Goal: Check status: Check status

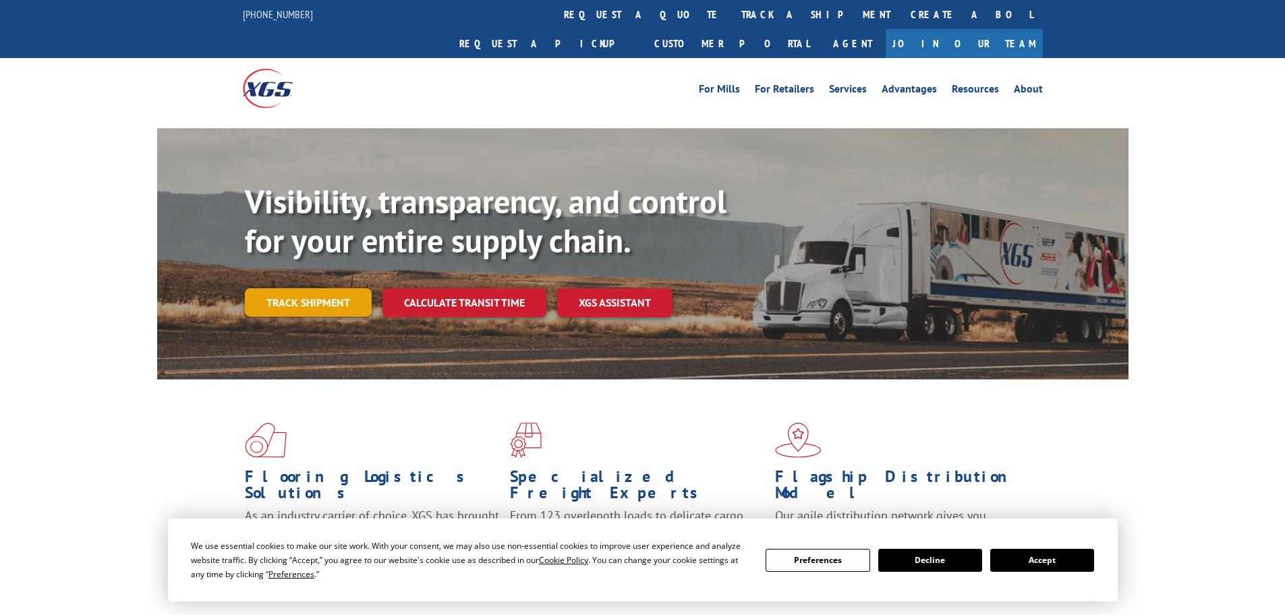
click at [330, 288] on link "Track shipment" at bounding box center [308, 302] width 127 height 28
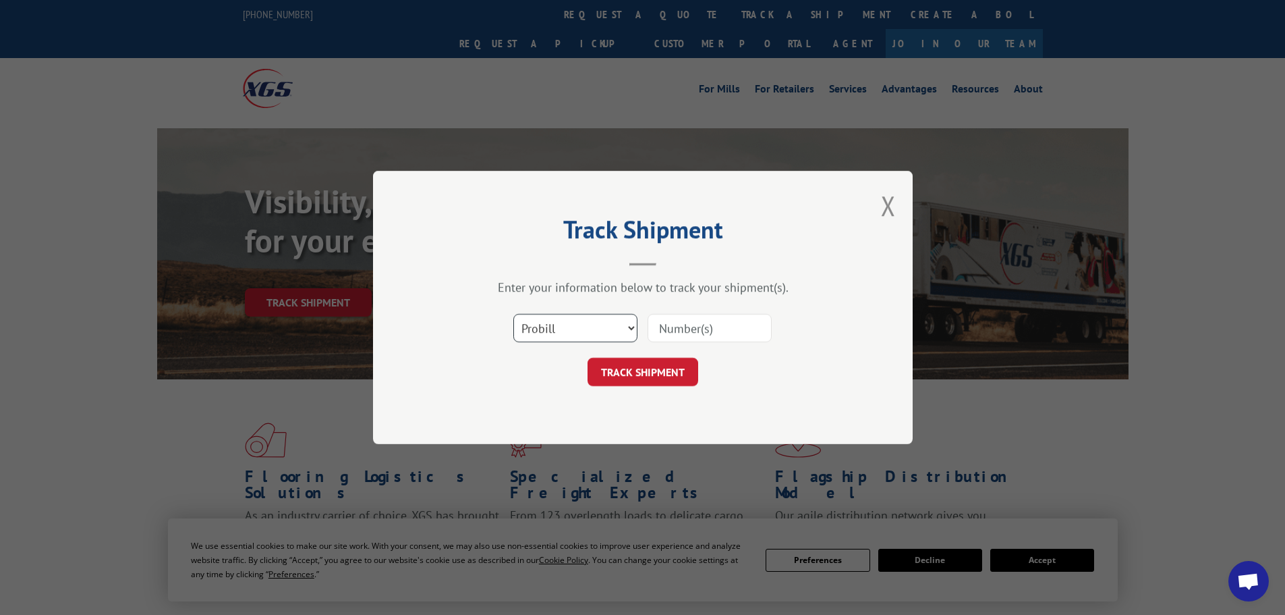
click at [594, 335] on select "Select category... Probill BOL PO" at bounding box center [575, 328] width 124 height 28
select select "bol"
click at [513, 314] on select "Select category... Probill BOL PO" at bounding box center [575, 328] width 124 height 28
click at [679, 329] on input at bounding box center [710, 328] width 124 height 28
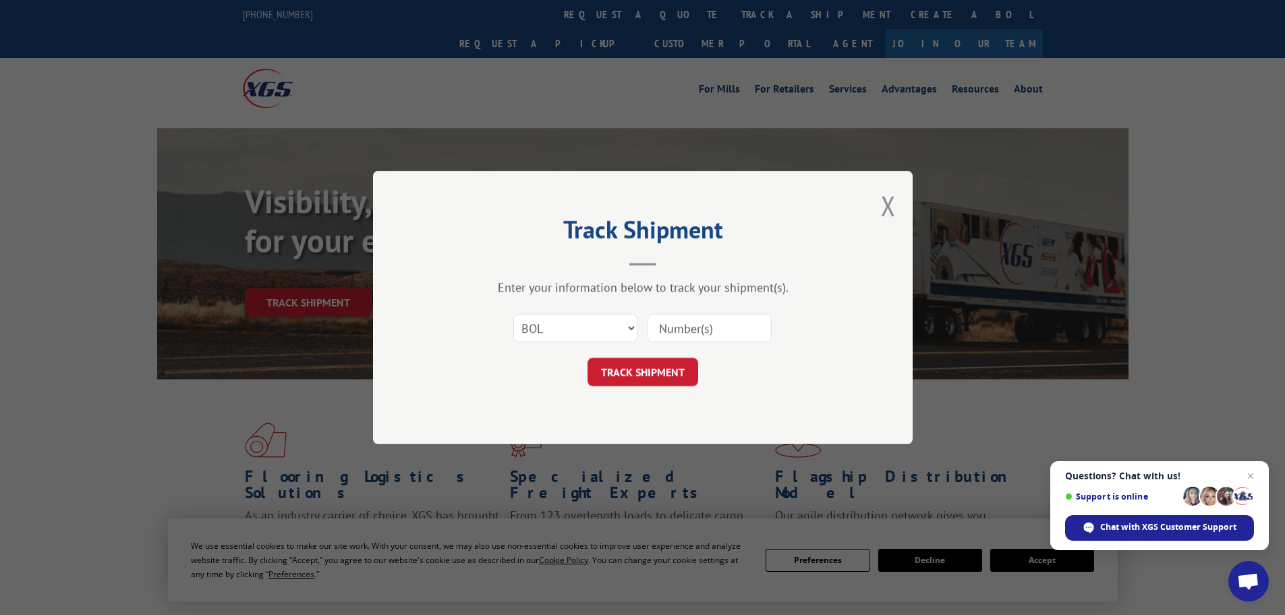
paste input "5451918"
type input "5451918"
click at [605, 366] on button "TRACK SHIPMENT" at bounding box center [643, 372] width 111 height 28
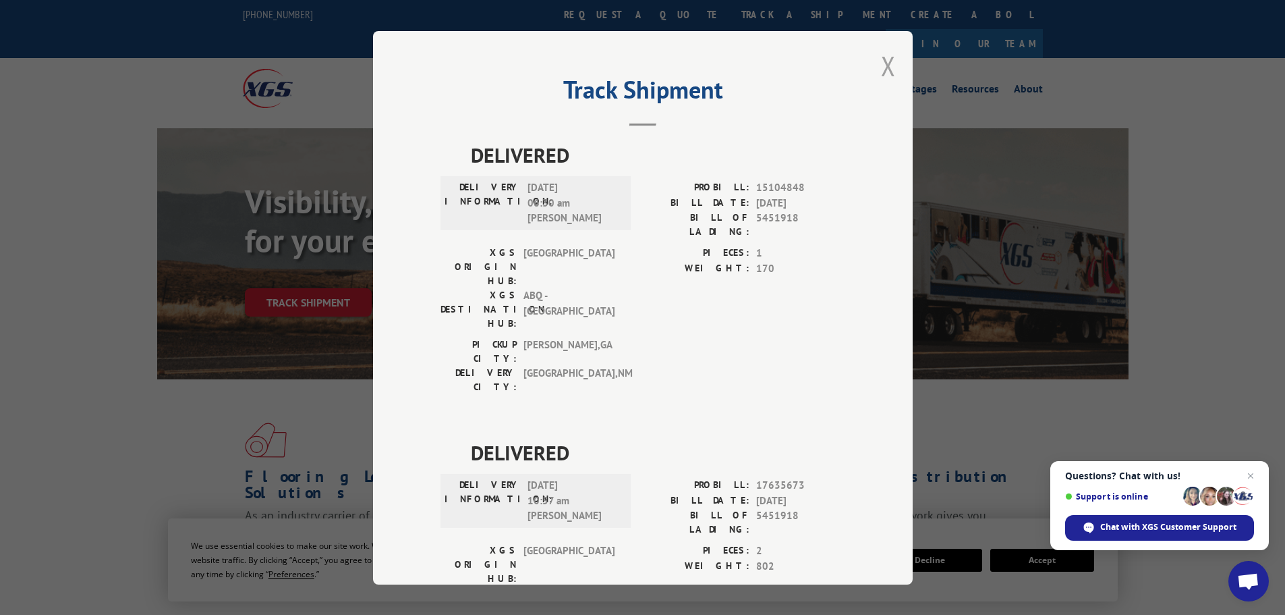
click at [881, 73] on button "Close modal" at bounding box center [888, 66] width 15 height 36
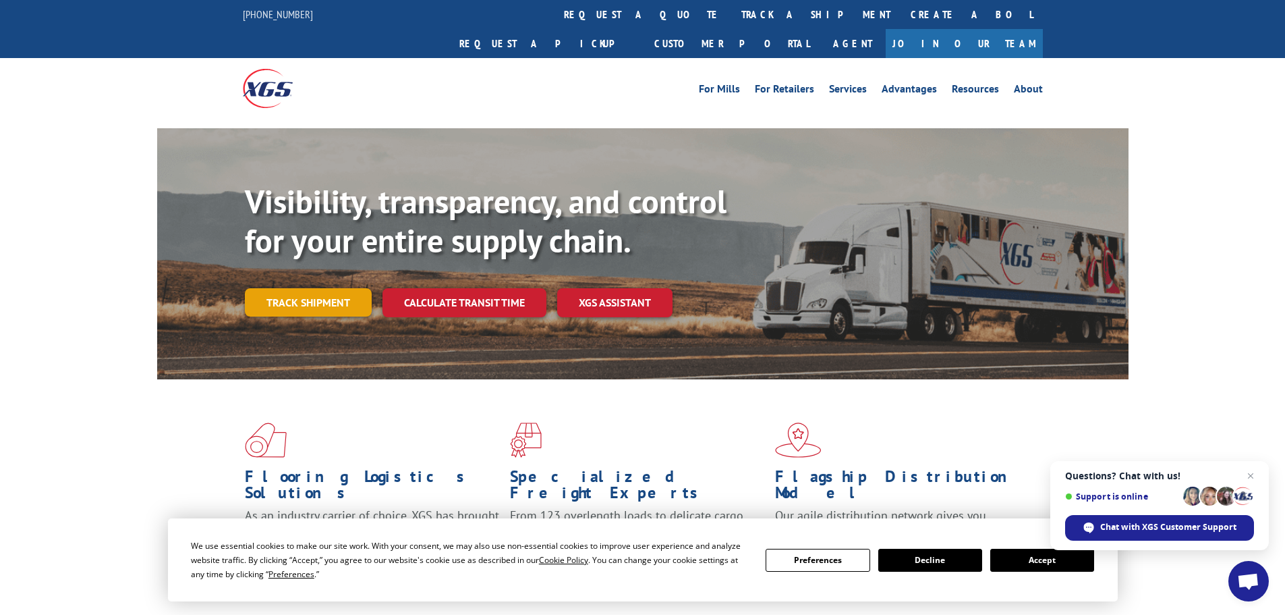
click at [316, 288] on link "Track shipment" at bounding box center [308, 302] width 127 height 28
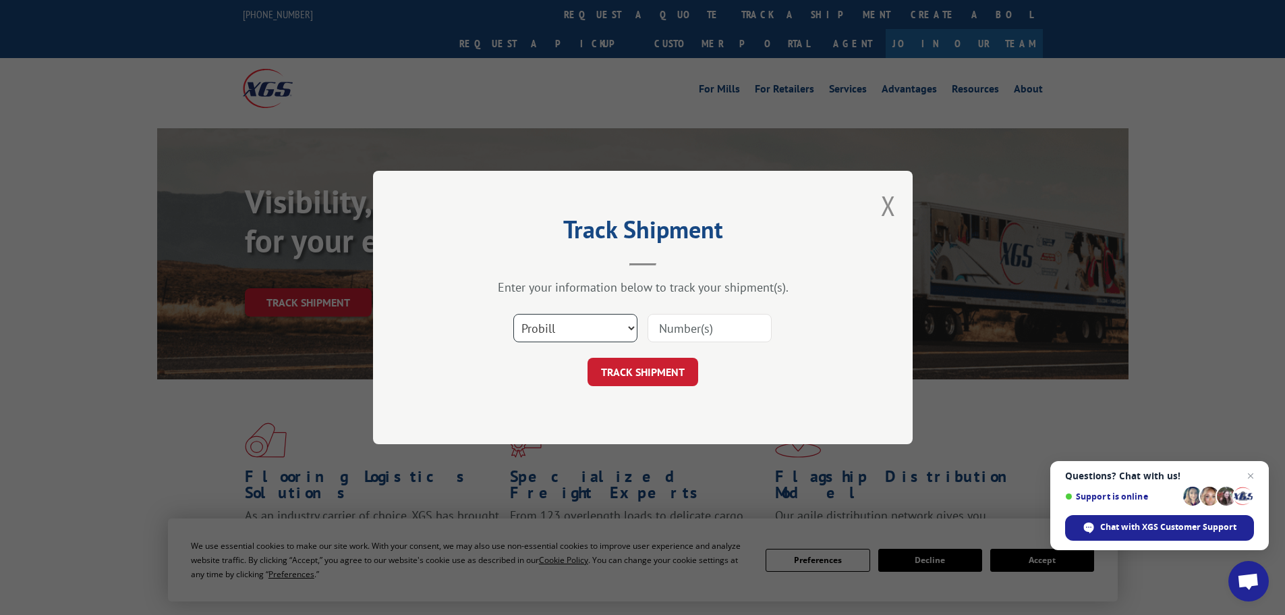
click at [524, 322] on select "Select category... Probill BOL PO" at bounding box center [575, 328] width 124 height 28
select select "bol"
click at [513, 314] on select "Select category... Probill BOL PO" at bounding box center [575, 328] width 124 height 28
click at [671, 329] on input at bounding box center [710, 328] width 124 height 28
paste input "5486558"
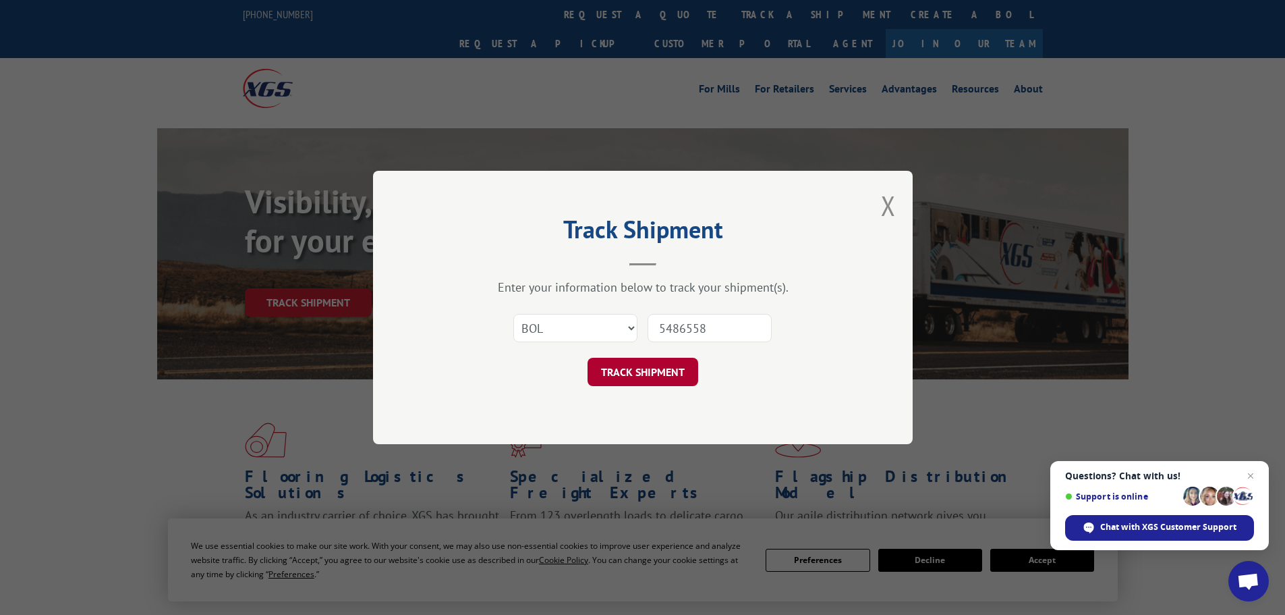
type input "5486558"
click at [648, 365] on button "TRACK SHIPMENT" at bounding box center [643, 372] width 111 height 28
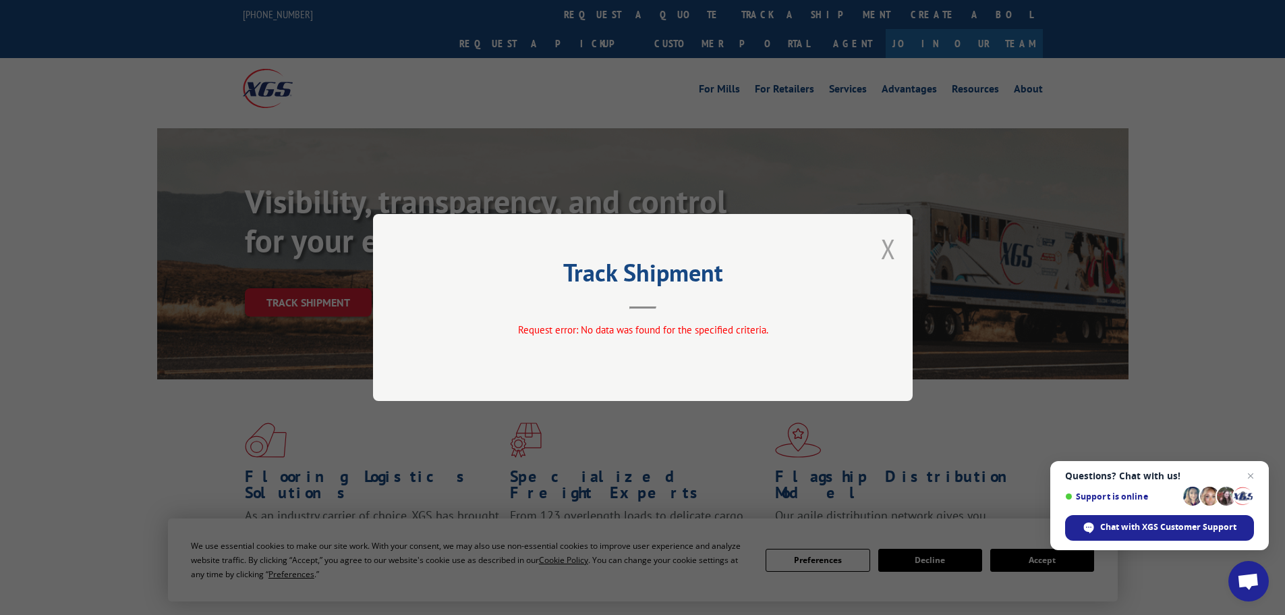
click at [888, 244] on button "Close modal" at bounding box center [888, 249] width 15 height 36
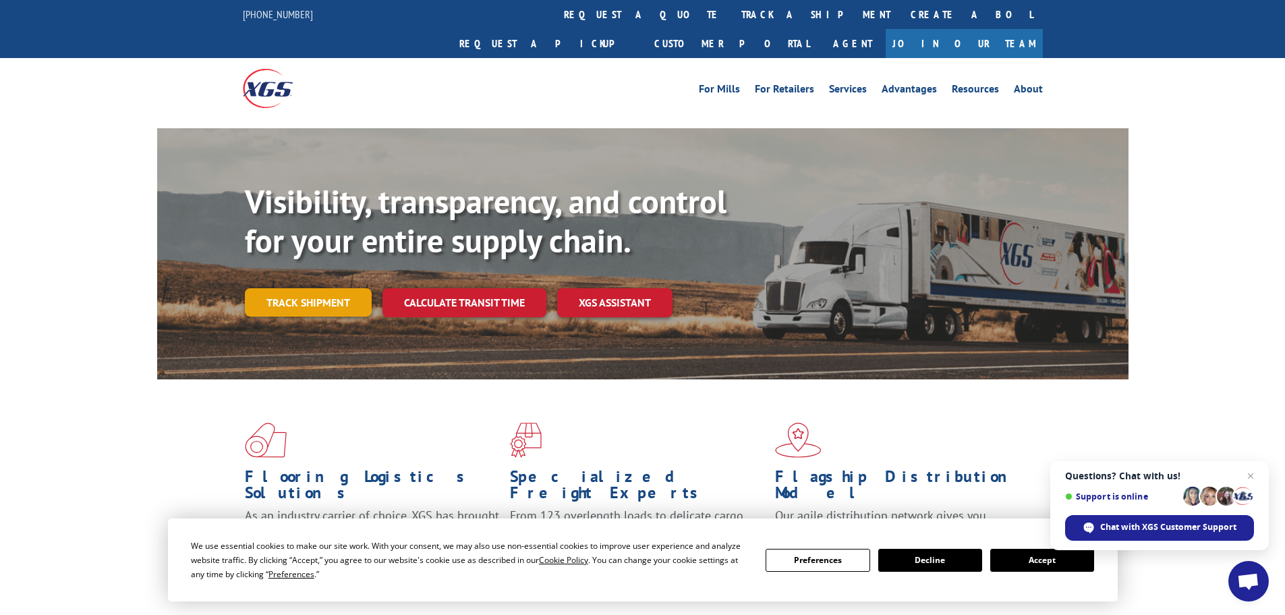
click at [289, 288] on link "Track shipment" at bounding box center [308, 302] width 127 height 28
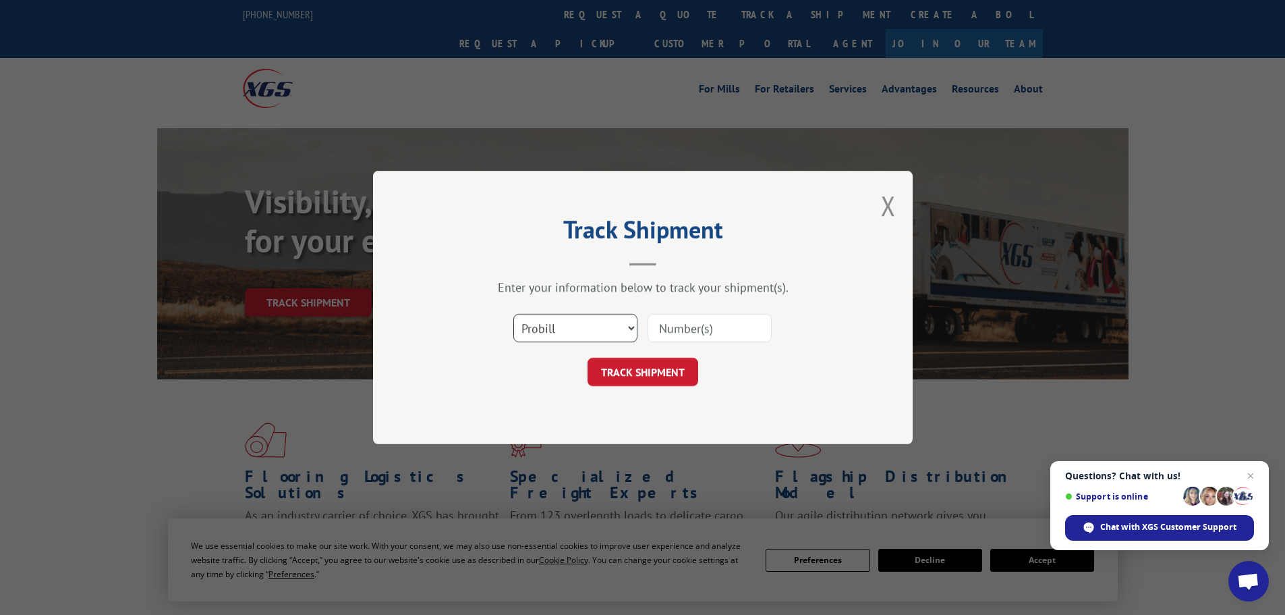
click at [586, 327] on select "Select category... Probill BOL PO" at bounding box center [575, 328] width 124 height 28
select select "bol"
click at [513, 314] on select "Select category... Probill BOL PO" at bounding box center [575, 328] width 124 height 28
click at [681, 331] on input at bounding box center [710, 328] width 124 height 28
paste input "5448421"
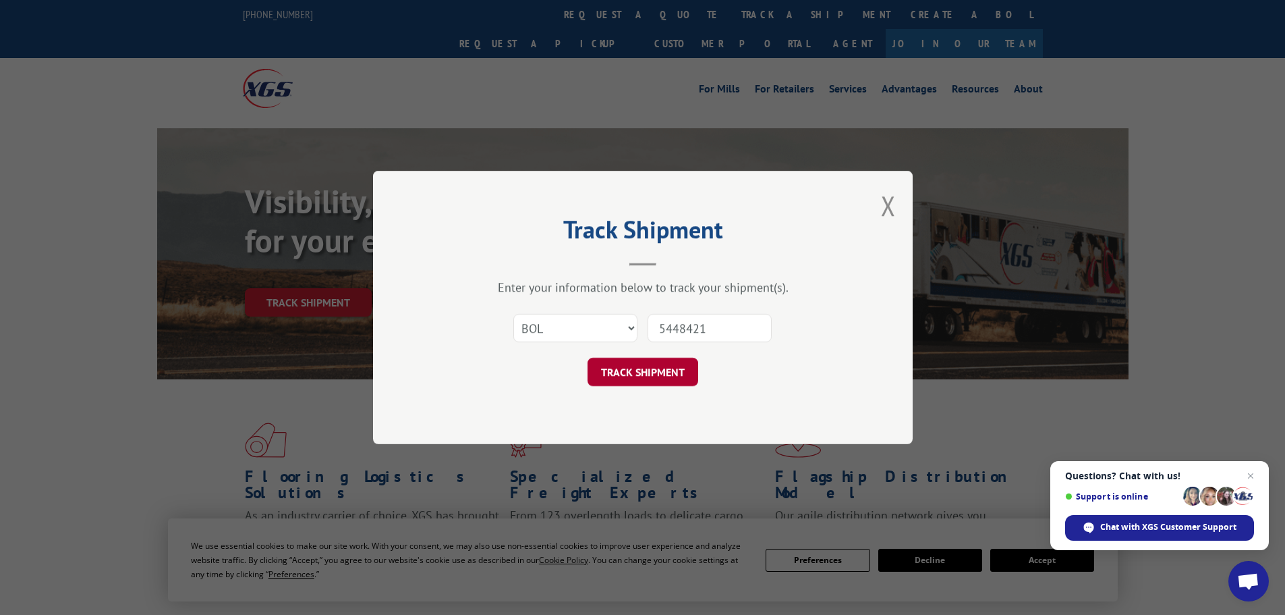
type input "5448421"
click at [652, 369] on button "TRACK SHIPMENT" at bounding box center [643, 372] width 111 height 28
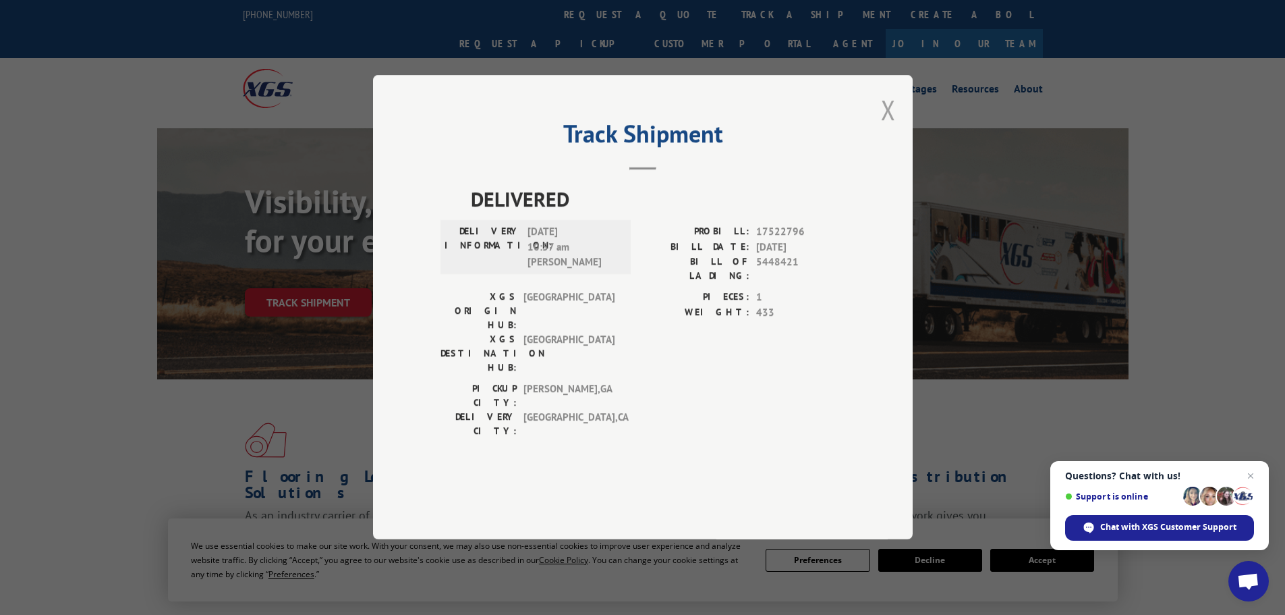
click at [890, 128] on button "Close modal" at bounding box center [888, 110] width 15 height 36
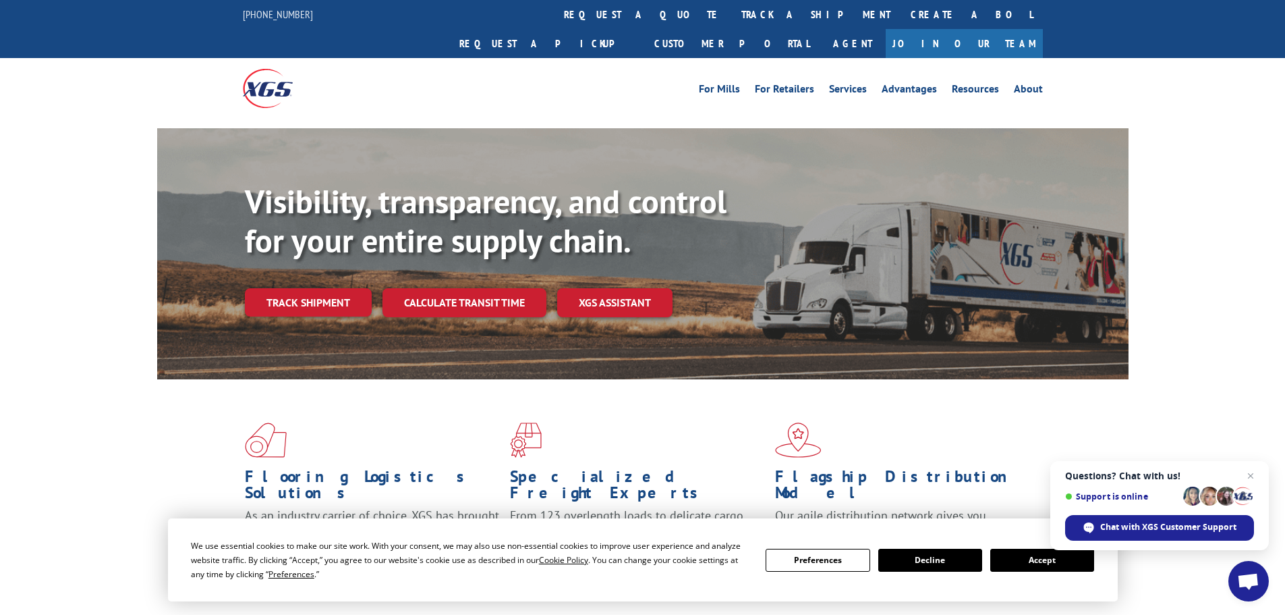
drag, startPoint x: 310, startPoint y: 262, endPoint x: 372, endPoint y: 225, distance: 72.7
click at [310, 288] on link "Track shipment" at bounding box center [308, 302] width 127 height 28
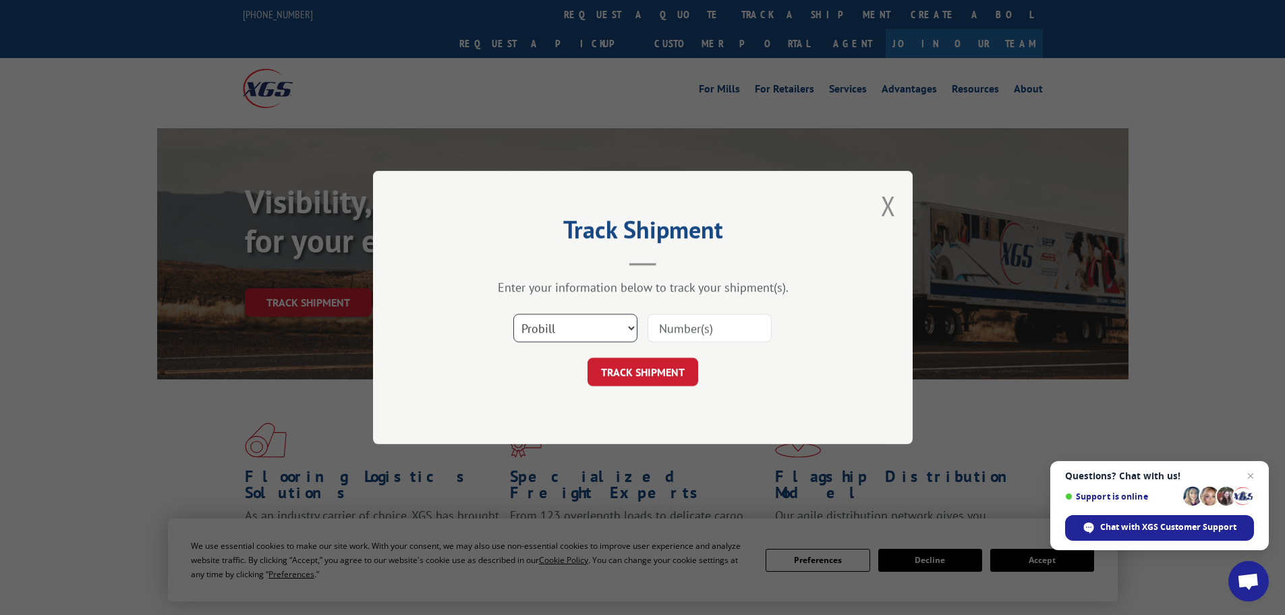
click at [553, 327] on select "Select category... Probill BOL PO" at bounding box center [575, 328] width 124 height 28
select select "bol"
click at [513, 314] on select "Select category... Probill BOL PO" at bounding box center [575, 328] width 124 height 28
click at [674, 327] on input at bounding box center [710, 328] width 124 height 28
paste input "7040193"
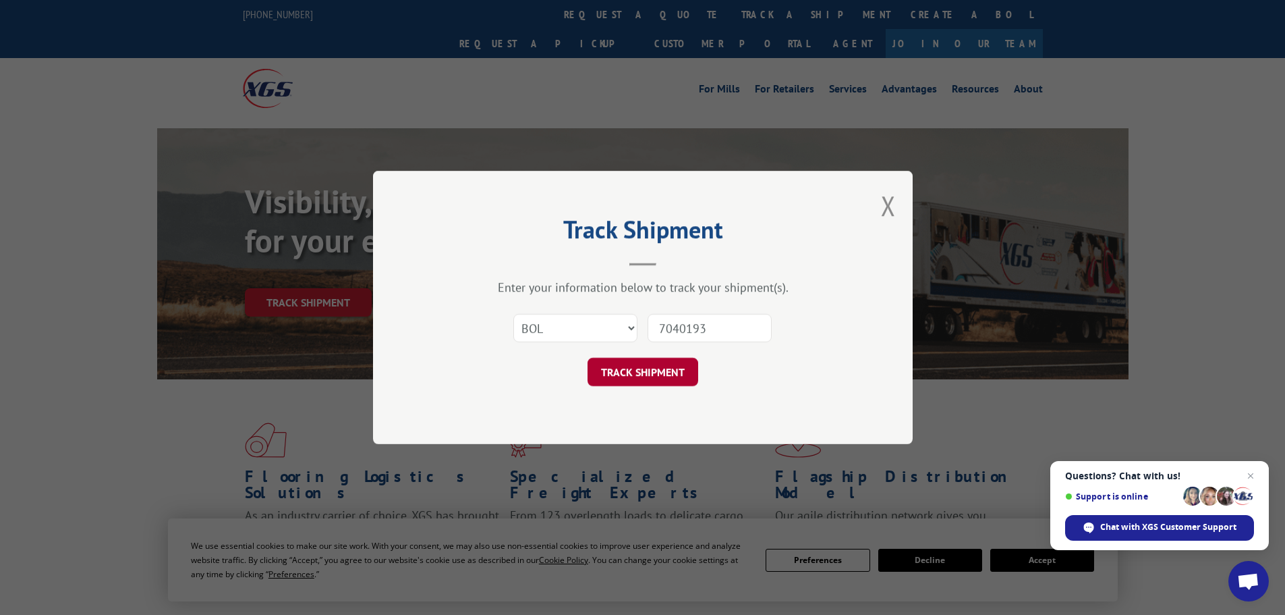
type input "7040193"
click at [646, 367] on button "TRACK SHIPMENT" at bounding box center [643, 372] width 111 height 28
